Goal: Transaction & Acquisition: Purchase product/service

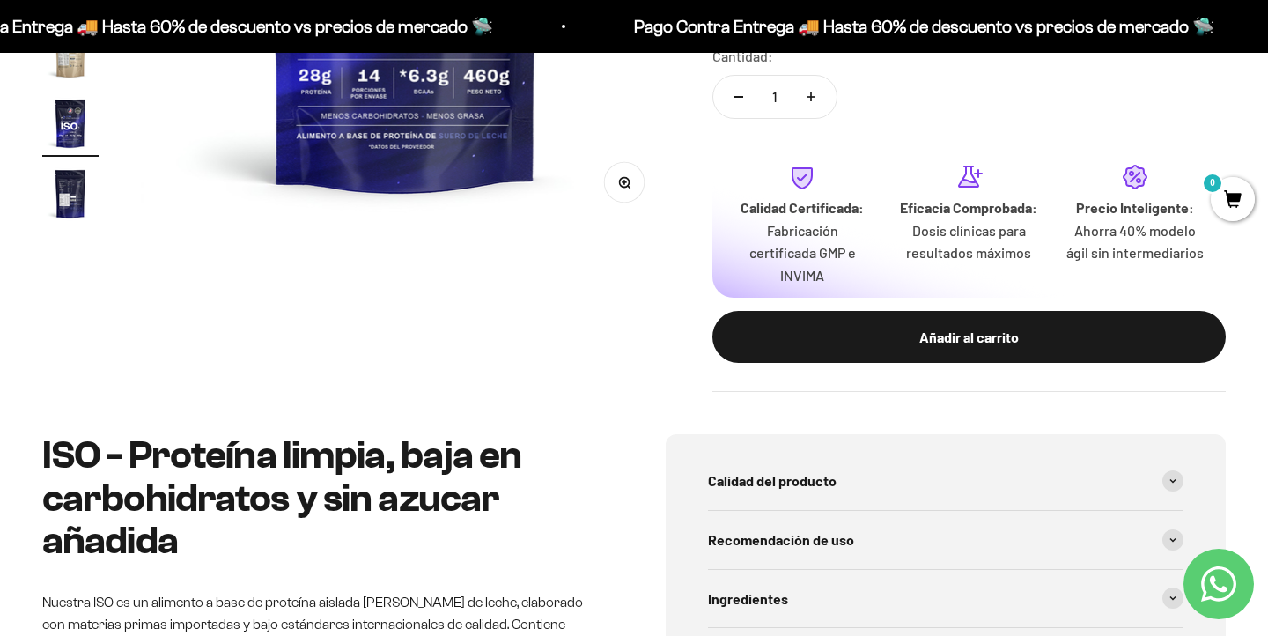
scroll to position [572, 0]
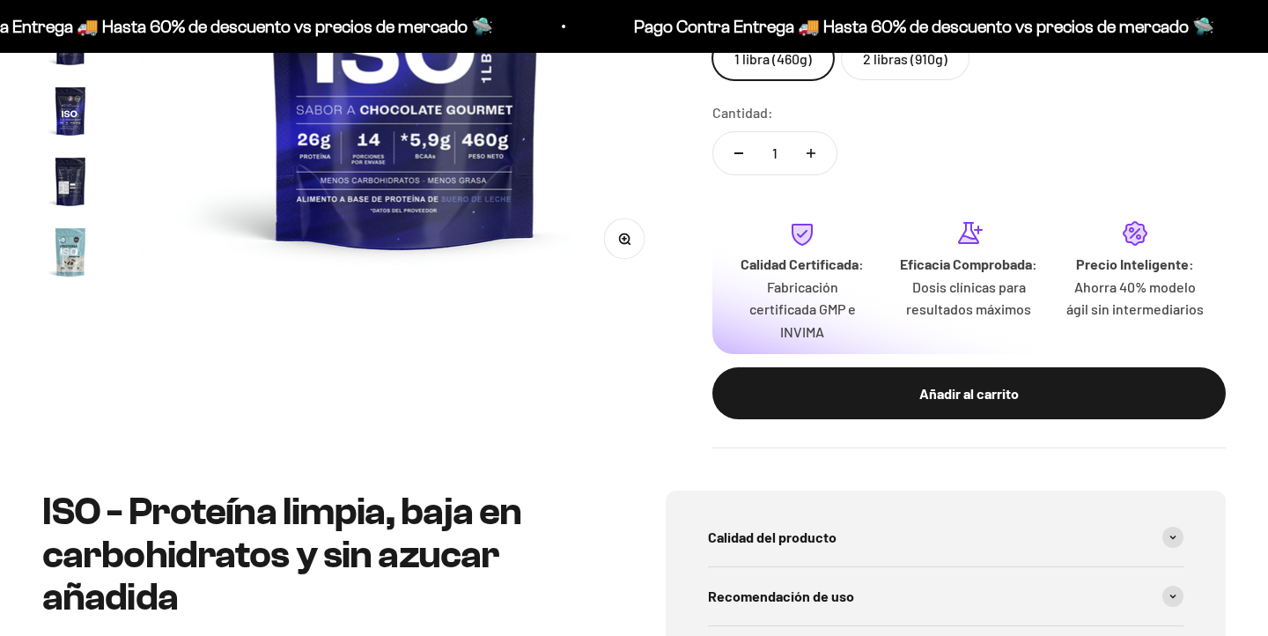
scroll to position [636, 0]
